Goal: Task Accomplishment & Management: Manage account settings

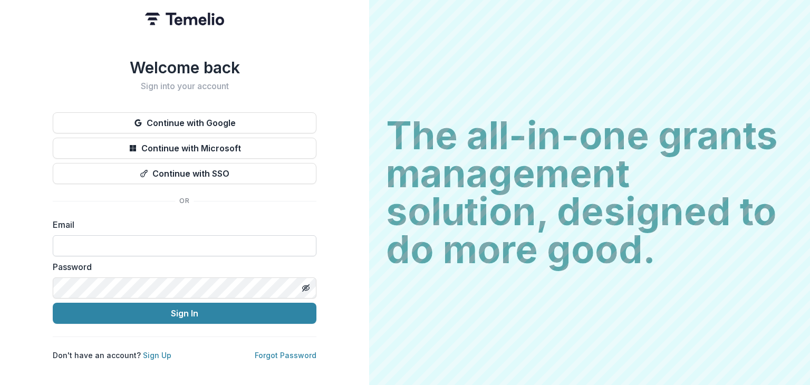
type input "**********"
click at [285, 351] on link "Forgot Password" at bounding box center [286, 355] width 62 height 9
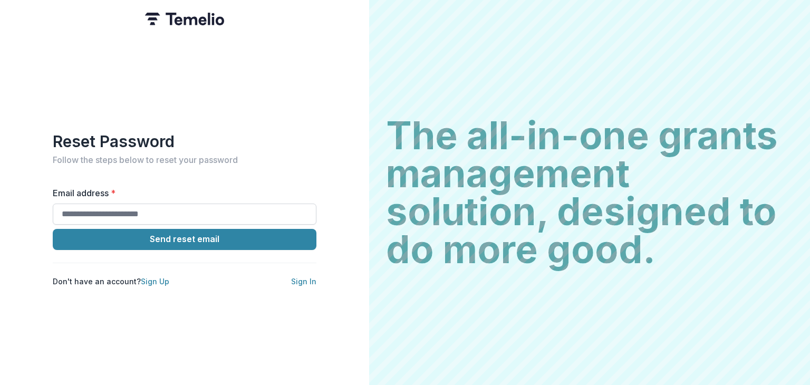
click at [201, 209] on input "Email address *" at bounding box center [185, 214] width 264 height 21
click at [199, 115] on div "Reset Password Follow the steps below to reset your password Email address * Se…" at bounding box center [184, 192] width 369 height 385
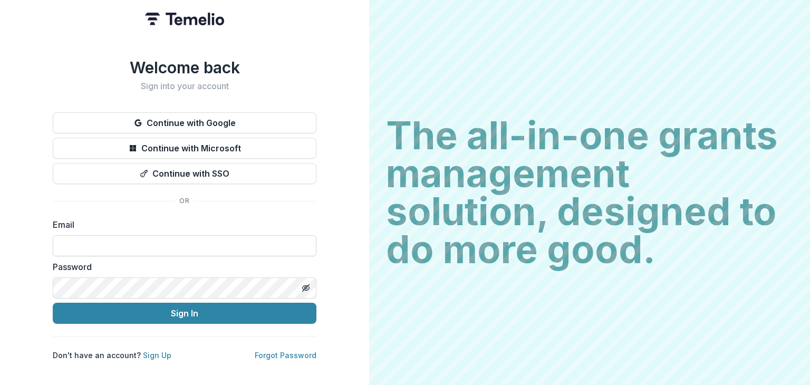
click at [247, 251] on input at bounding box center [185, 245] width 264 height 21
type input "**********"
click at [264, 352] on link "Forgot Password" at bounding box center [286, 355] width 62 height 9
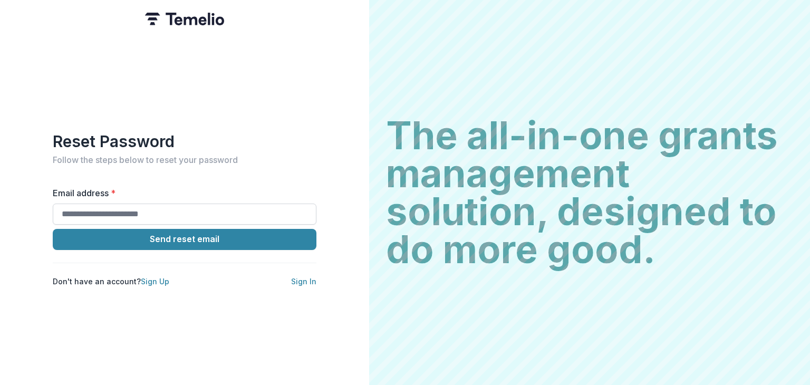
click at [177, 204] on input "Email address *" at bounding box center [185, 214] width 264 height 21
type input "**********"
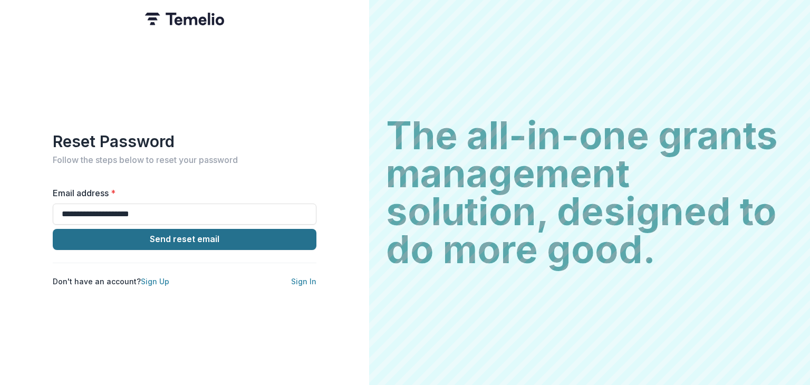
click at [209, 237] on button "Send reset email" at bounding box center [185, 239] width 264 height 21
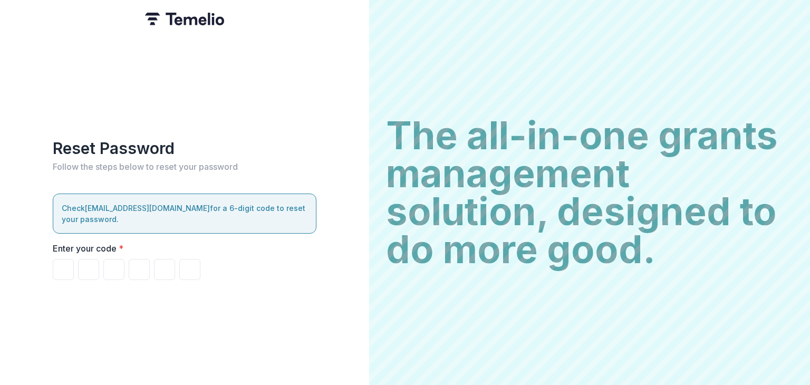
type input "*"
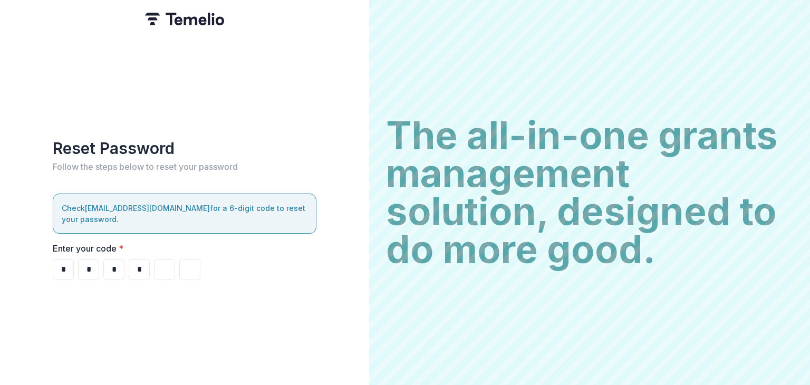
type input "*"
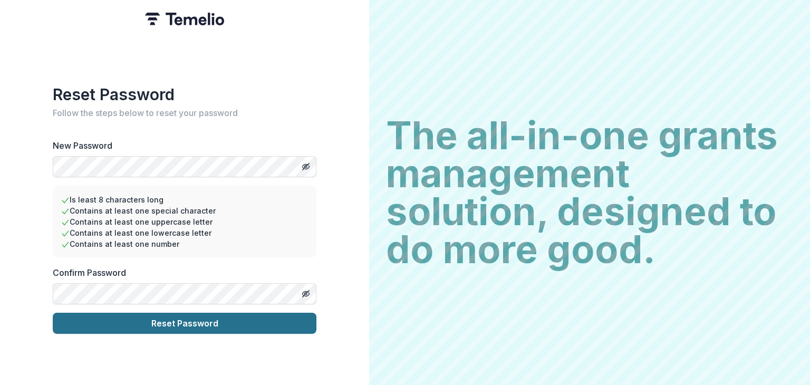
click at [137, 314] on button "Reset Password" at bounding box center [185, 323] width 264 height 21
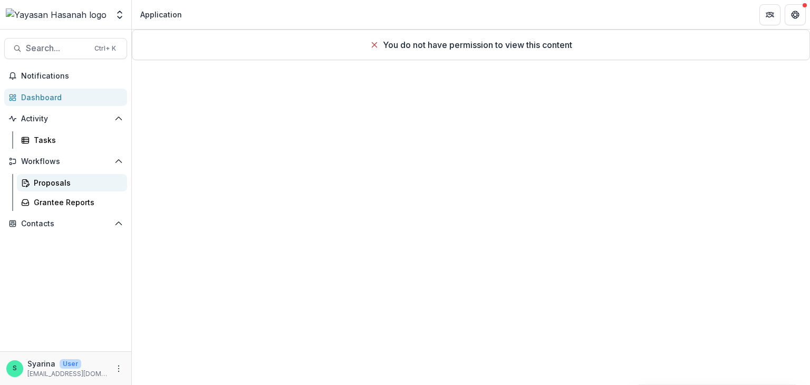
click at [71, 179] on div "Proposals" at bounding box center [76, 182] width 85 height 11
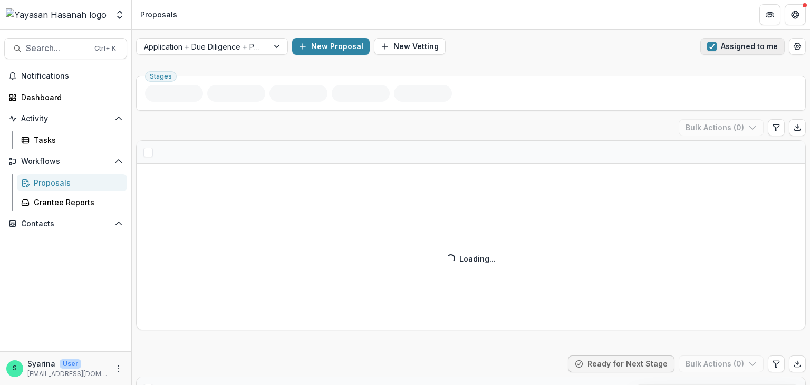
click at [711, 47] on span "button" at bounding box center [712, 46] width 9 height 9
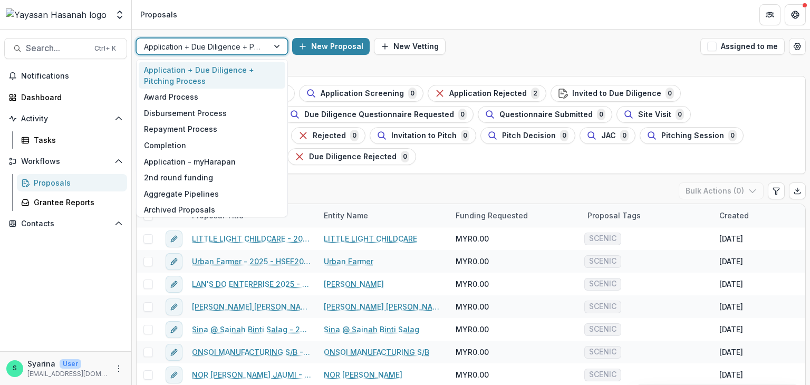
click at [254, 45] on div at bounding box center [202, 46] width 117 height 13
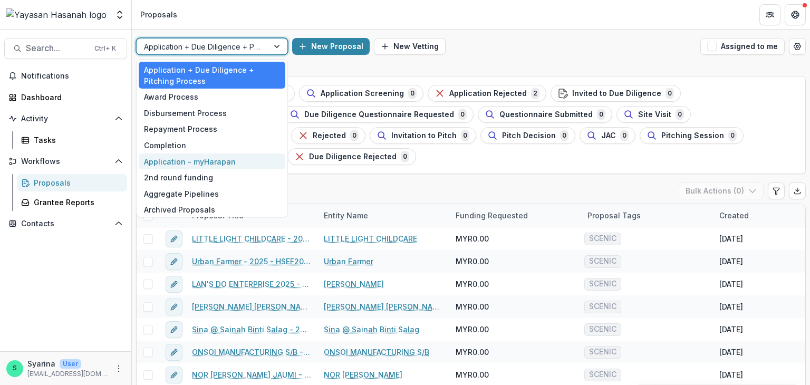
click at [232, 159] on div "Application - myHarapan" at bounding box center [212, 162] width 147 height 16
